Goal: Task Accomplishment & Management: Manage account settings

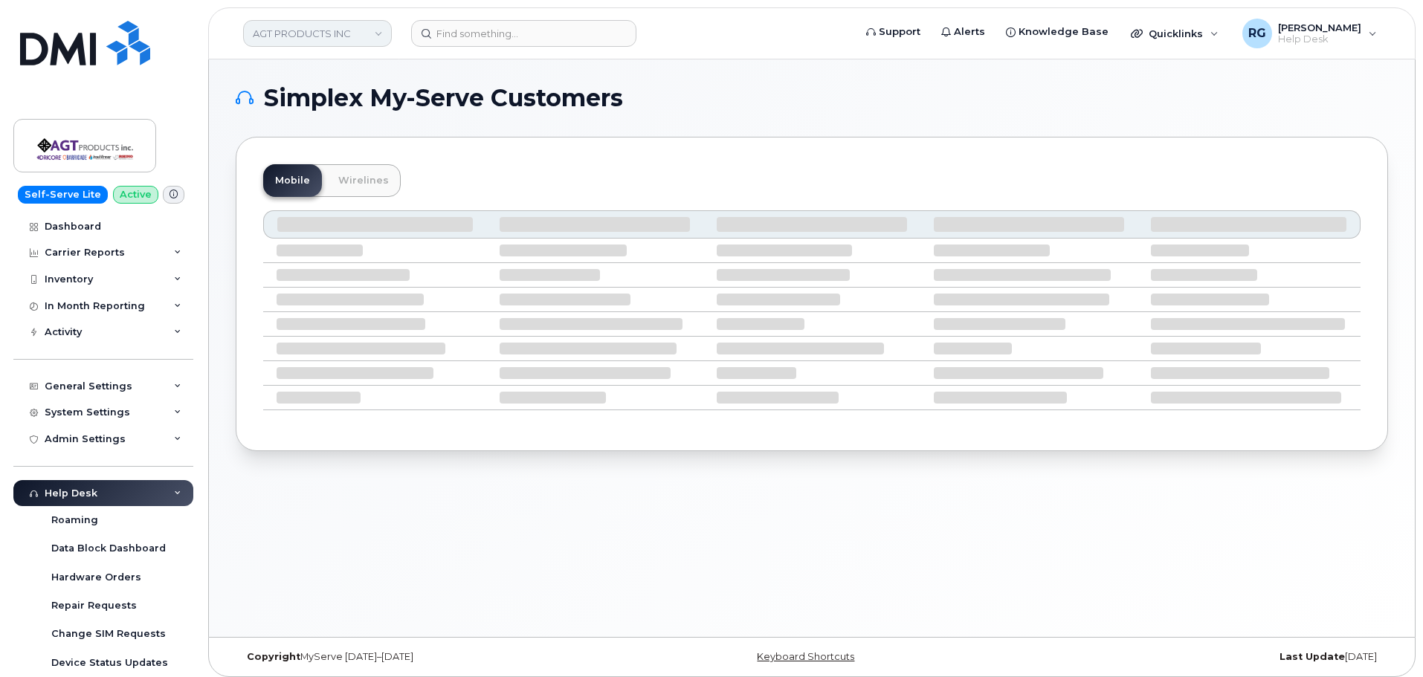
click at [322, 28] on link "AGT PRODUCTS INC" at bounding box center [317, 33] width 149 height 27
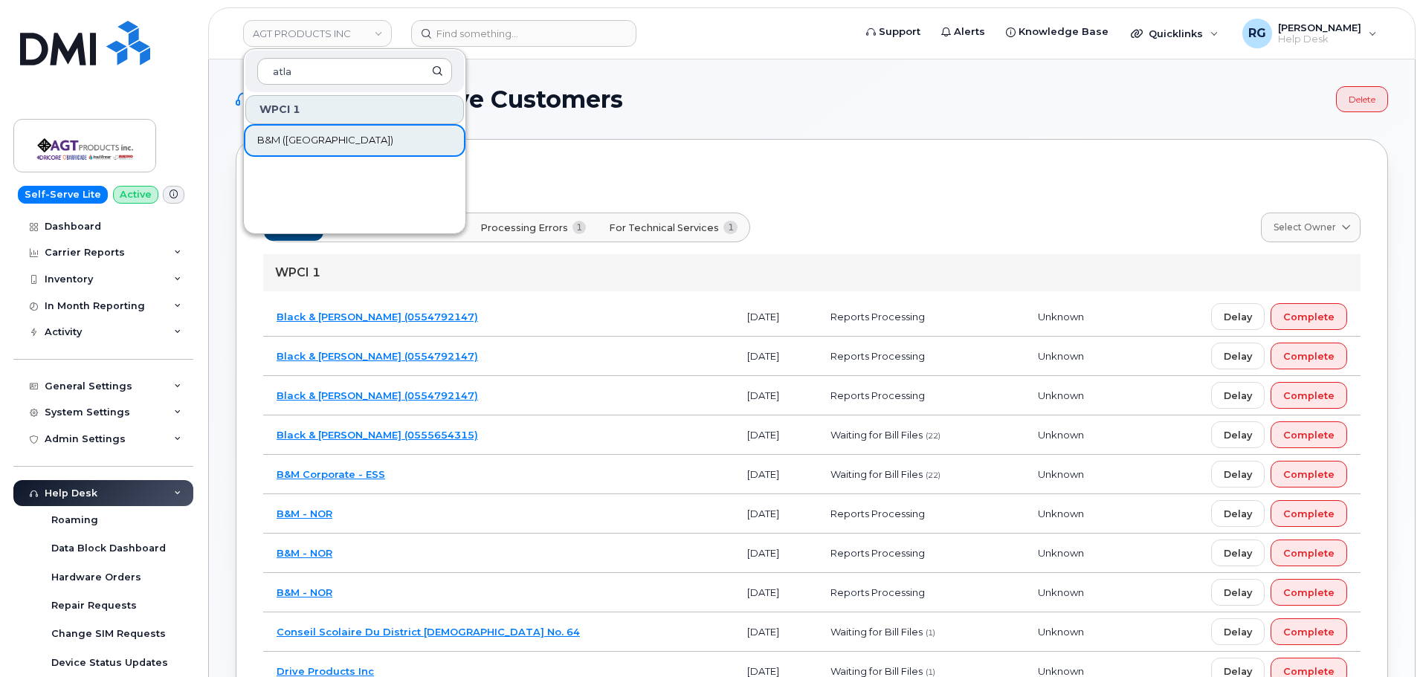
type input "atla"
click at [292, 137] on span "B&M ([GEOGRAPHIC_DATA])" at bounding box center [325, 140] width 136 height 15
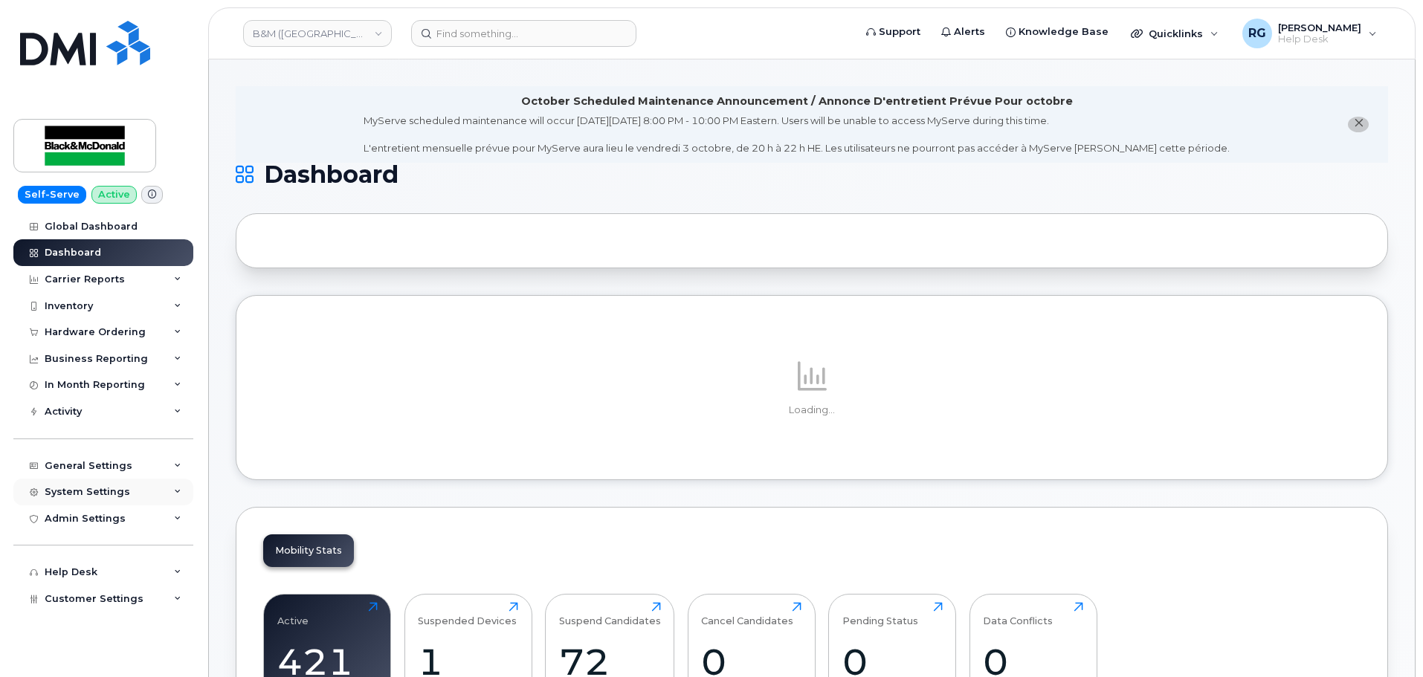
click at [93, 485] on div "System Settings" at bounding box center [103, 492] width 180 height 27
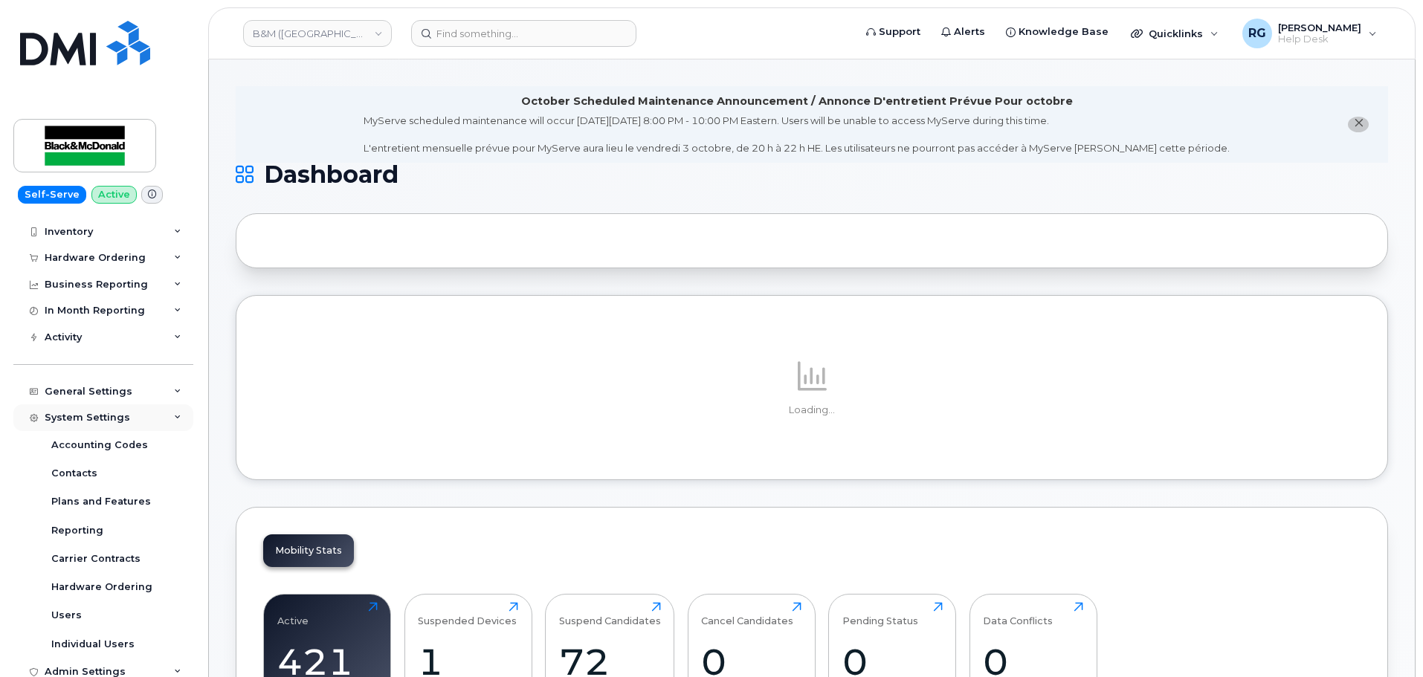
scroll to position [149, 0]
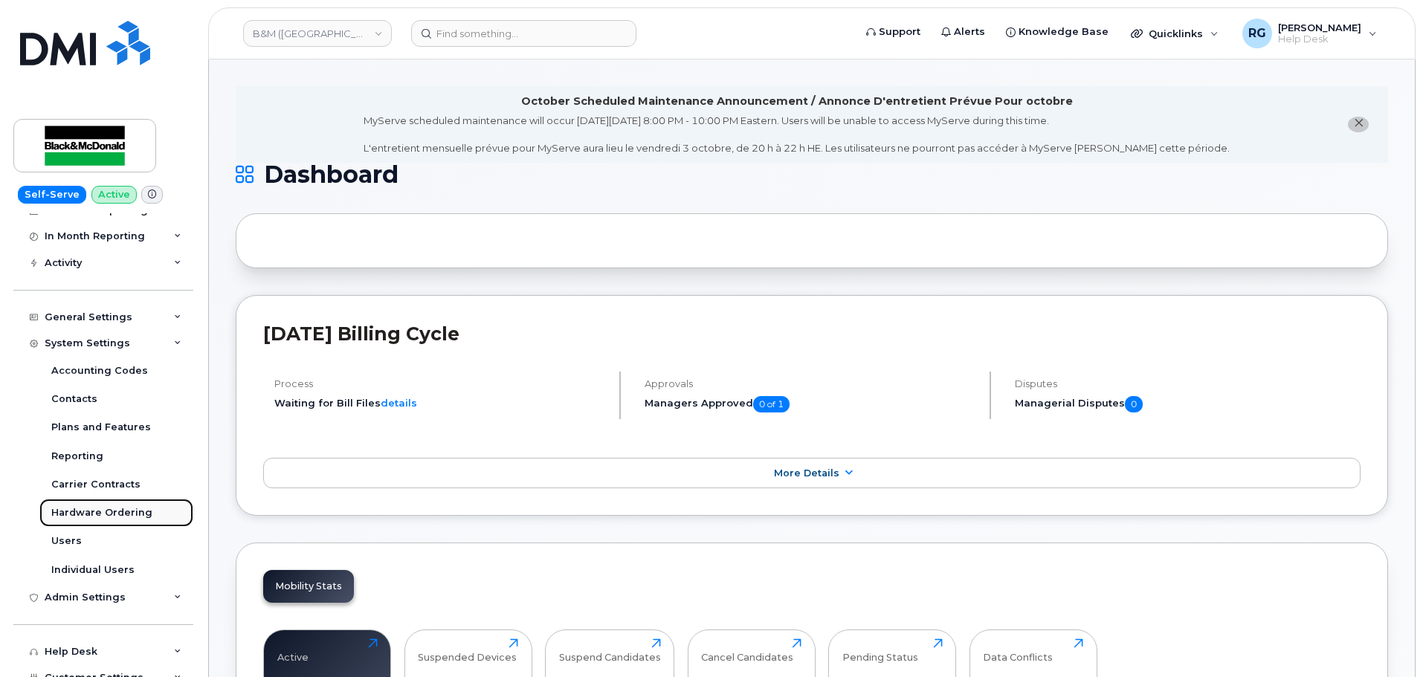
click at [98, 515] on div "Hardware Ordering" at bounding box center [101, 512] width 101 height 13
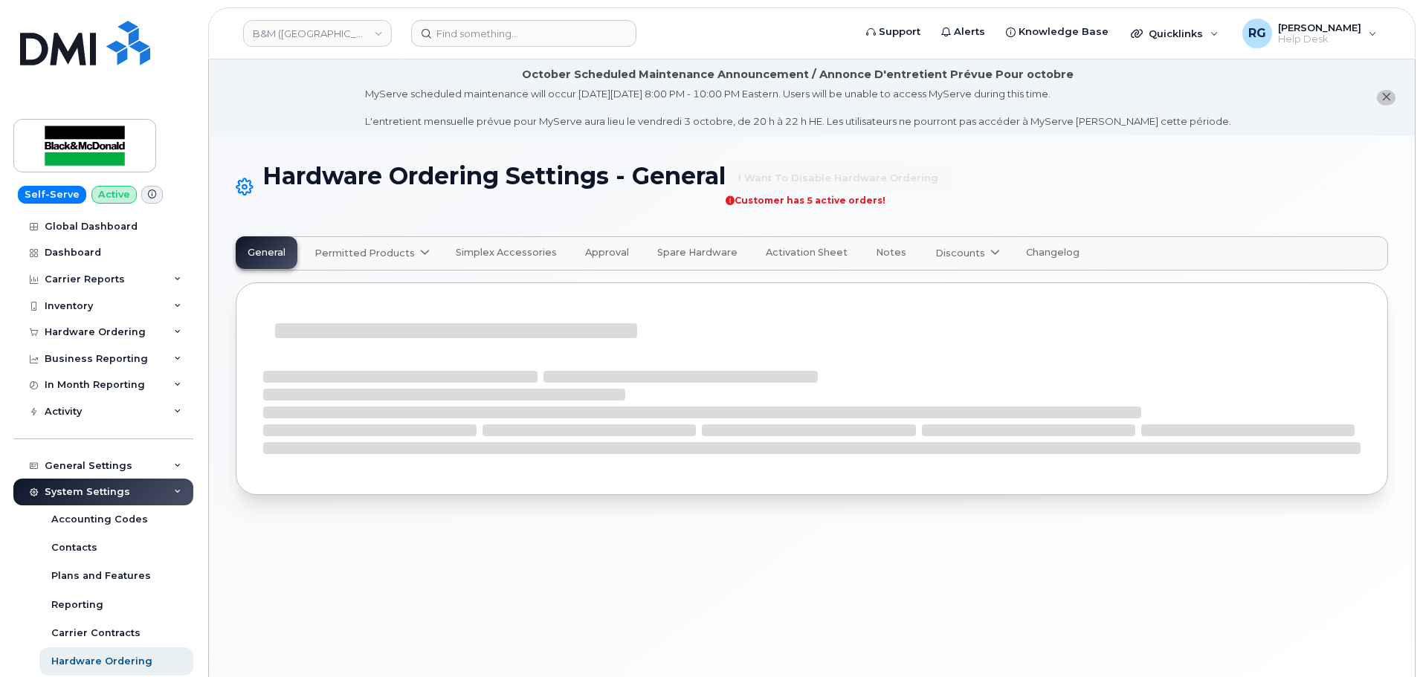
select select "admins"
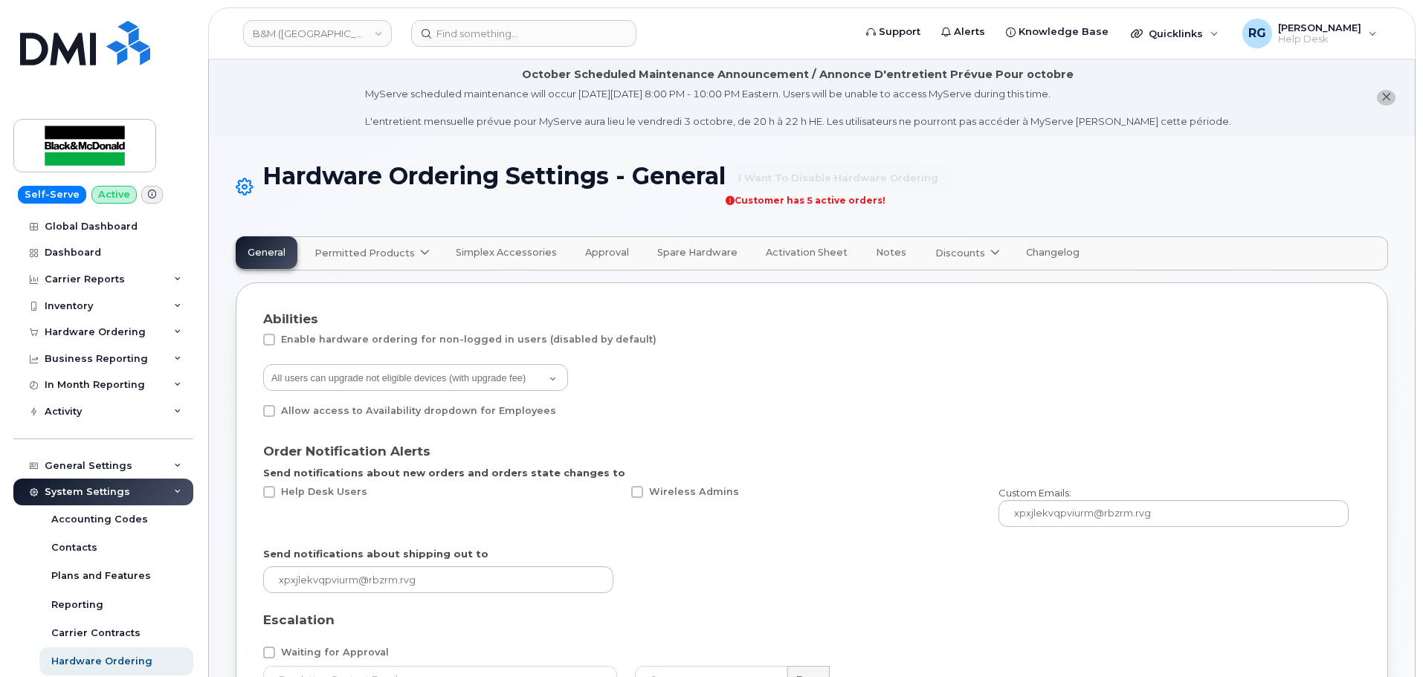
scroll to position [74, 0]
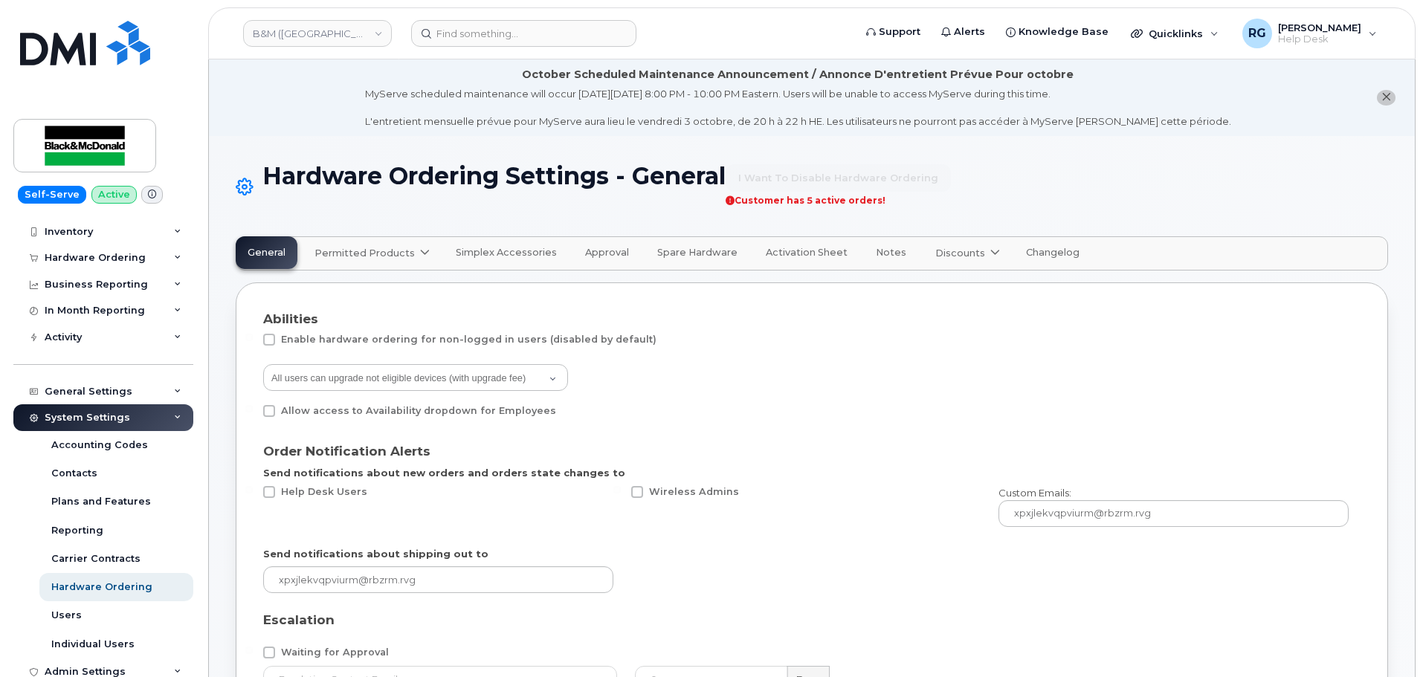
click at [375, 256] on span "Permitted Products" at bounding box center [365, 253] width 100 height 14
click at [358, 287] on div "Bell available" at bounding box center [374, 290] width 112 height 18
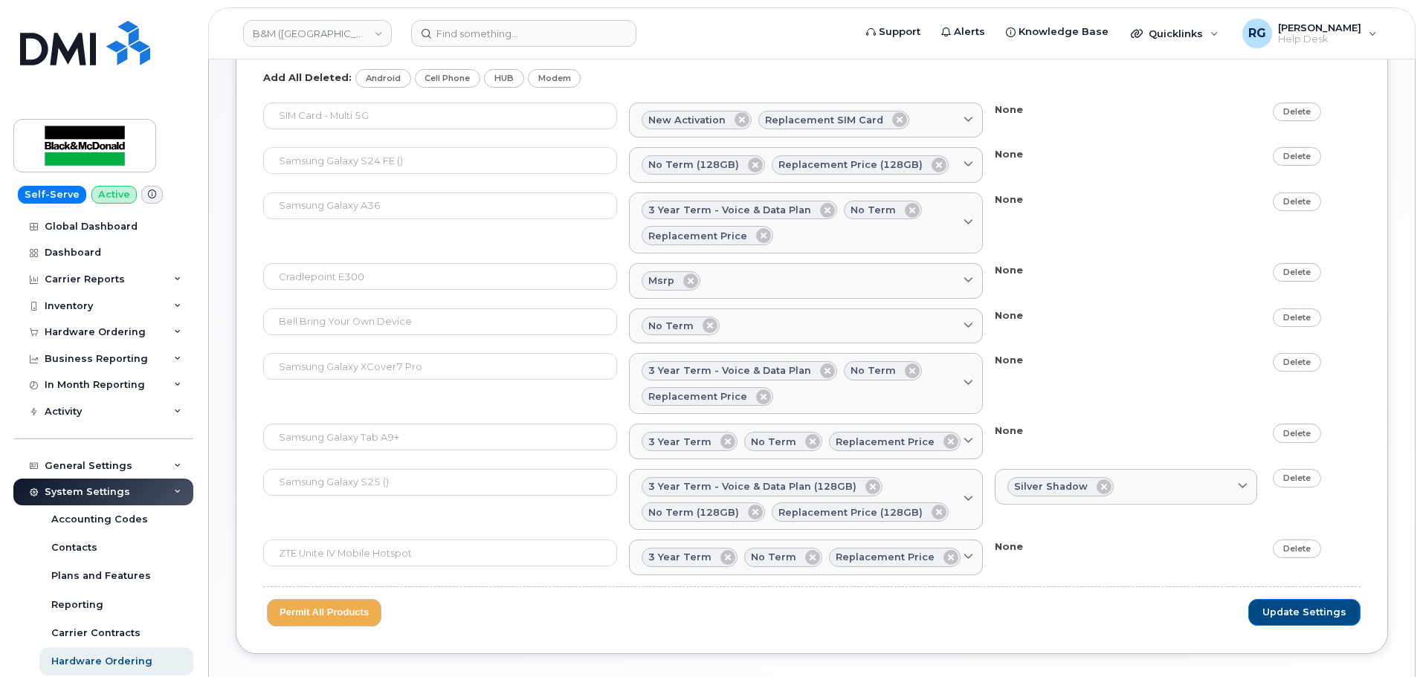
scroll to position [223, 0]
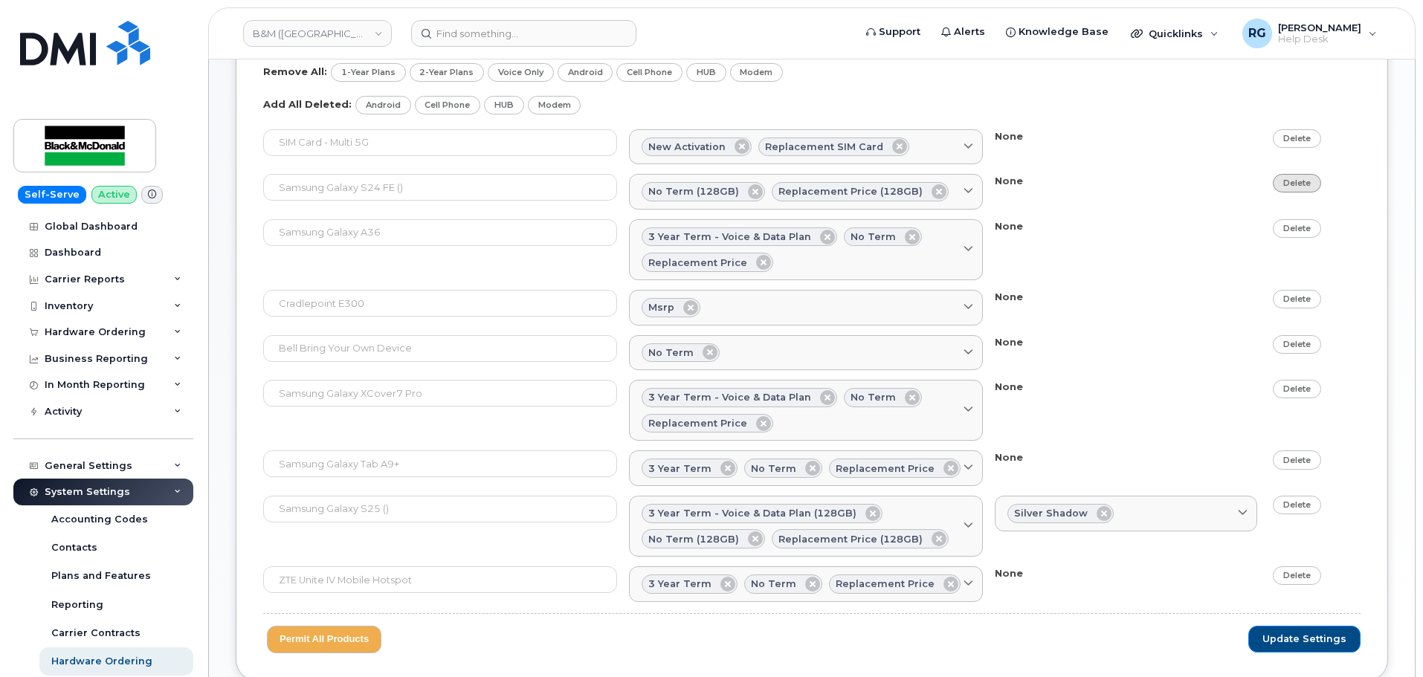
click at [1300, 179] on link "Delete" at bounding box center [1297, 183] width 48 height 19
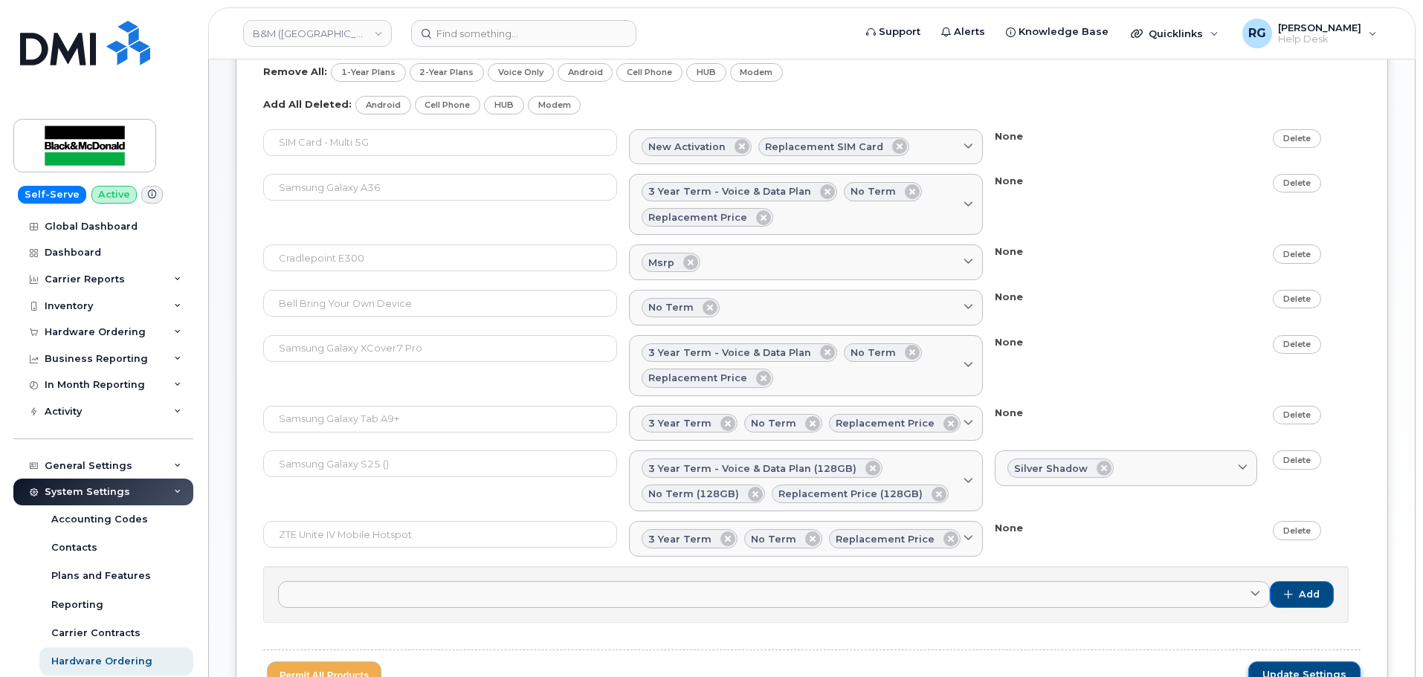
click at [1286, 670] on span "Update Settings" at bounding box center [1305, 674] width 84 height 13
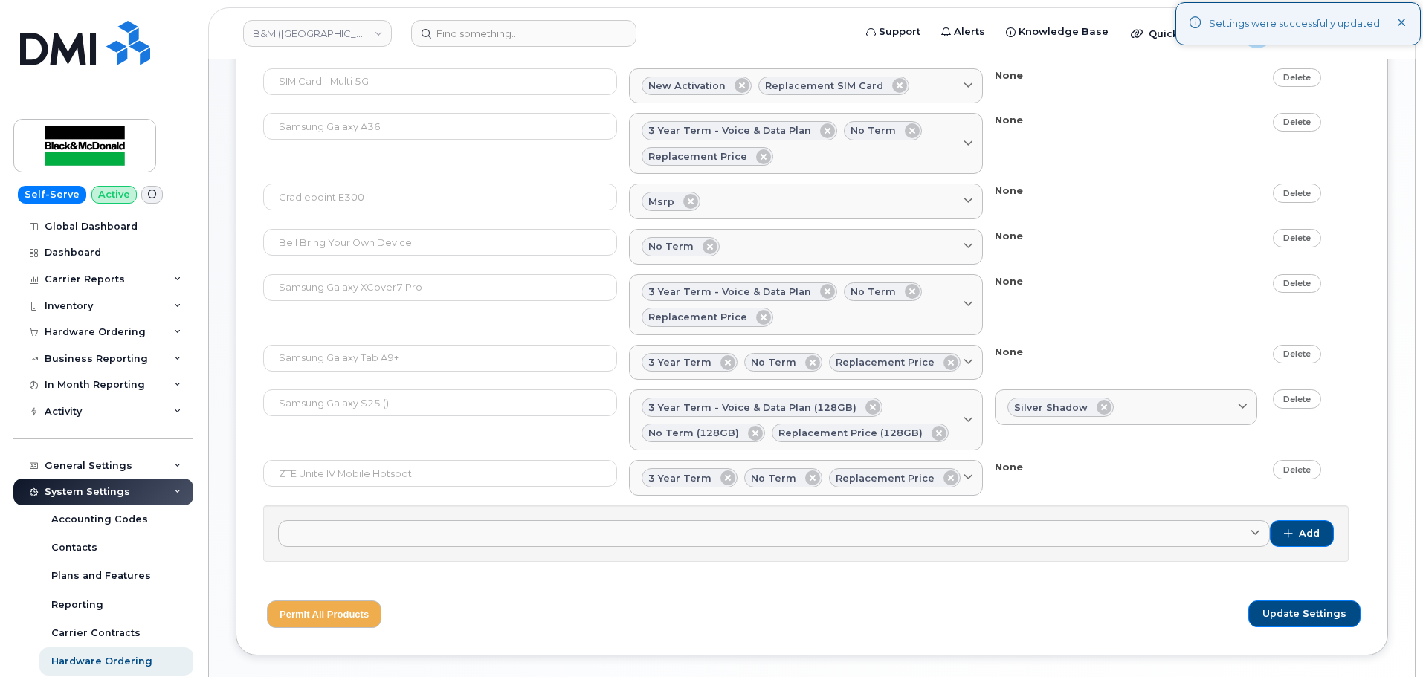
scroll to position [359, 0]
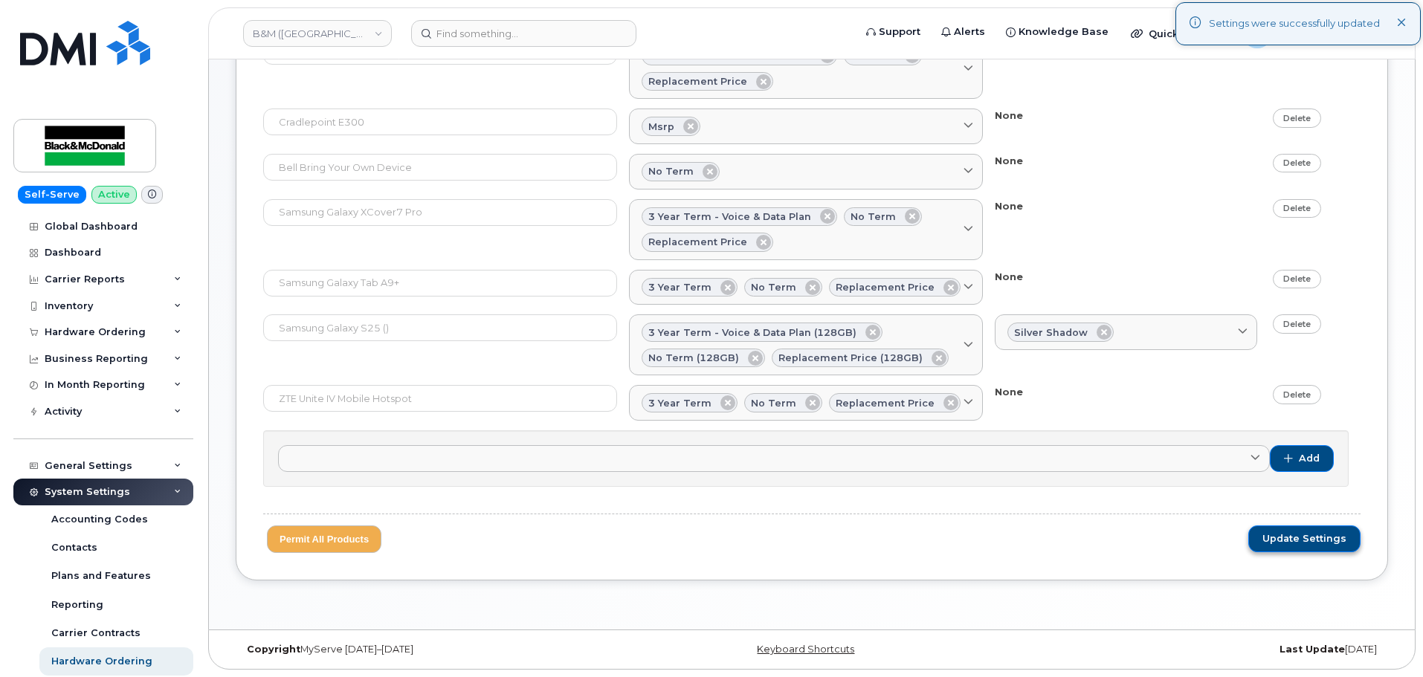
click at [1306, 542] on span "Update Settings" at bounding box center [1305, 538] width 84 height 13
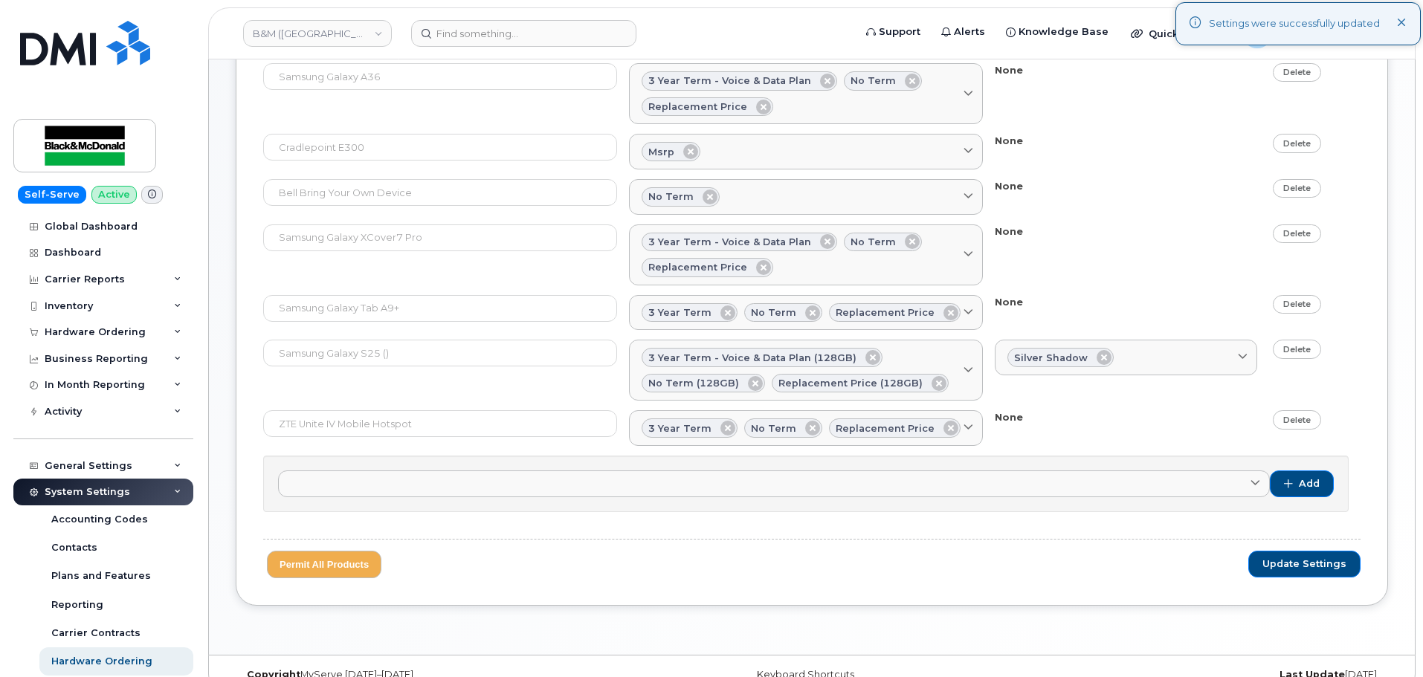
scroll to position [62, 0]
